Goal: Information Seeking & Learning: Learn about a topic

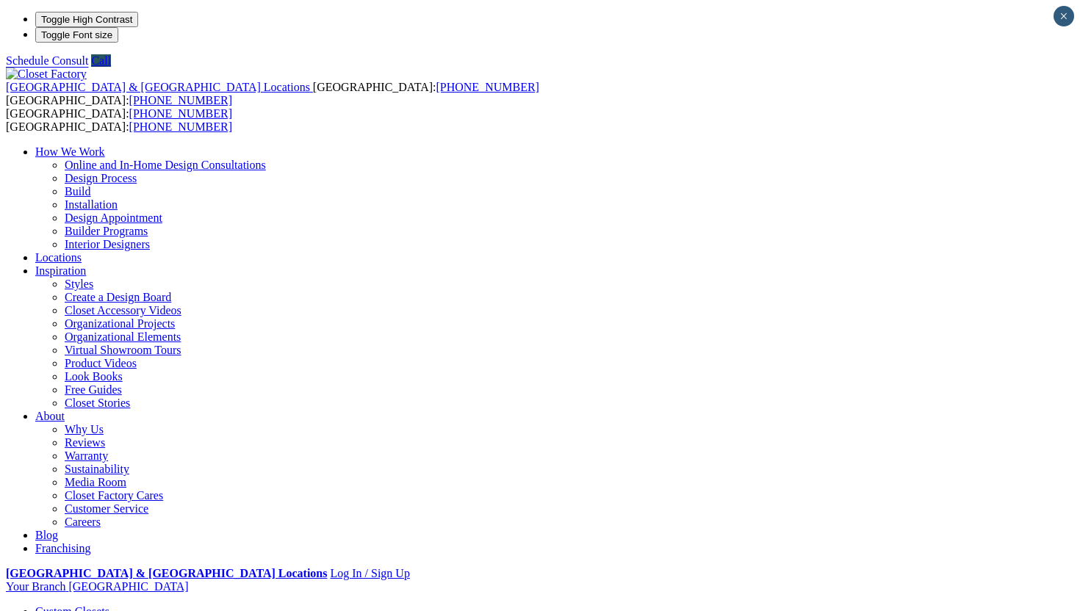
click at [74, 606] on link "Custom Closets" at bounding box center [72, 612] width 74 height 12
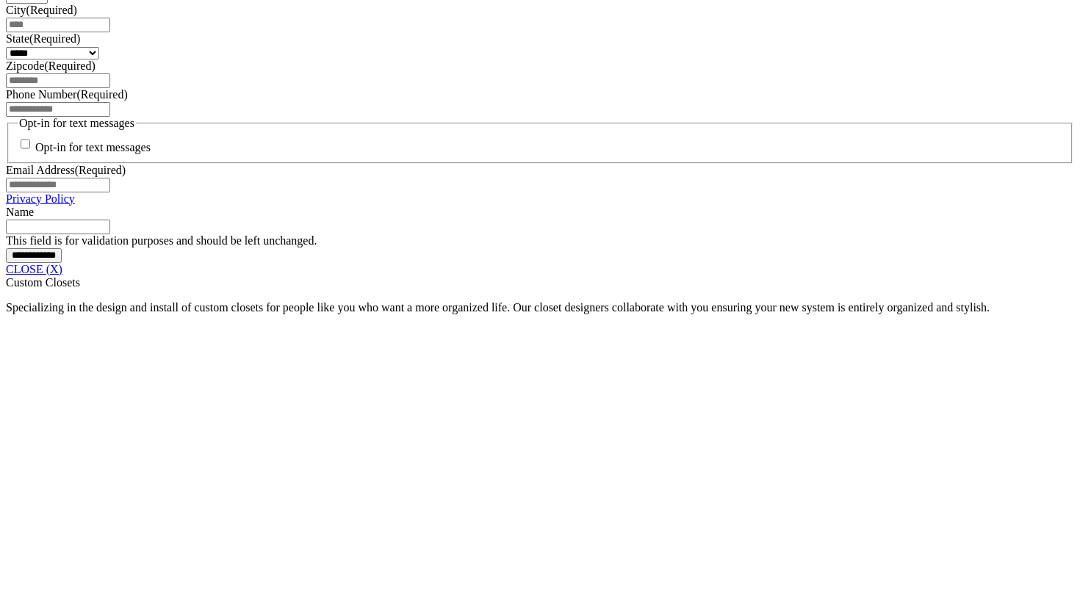
scroll to position [1107, 0]
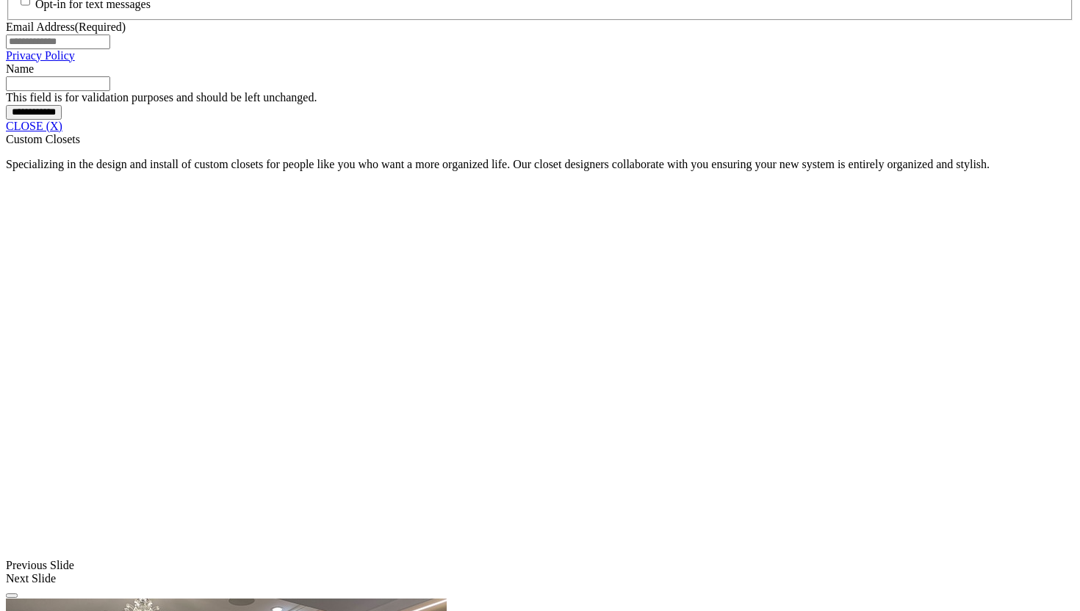
scroll to position [1249, 0]
